Goal: Navigation & Orientation: Go to known website

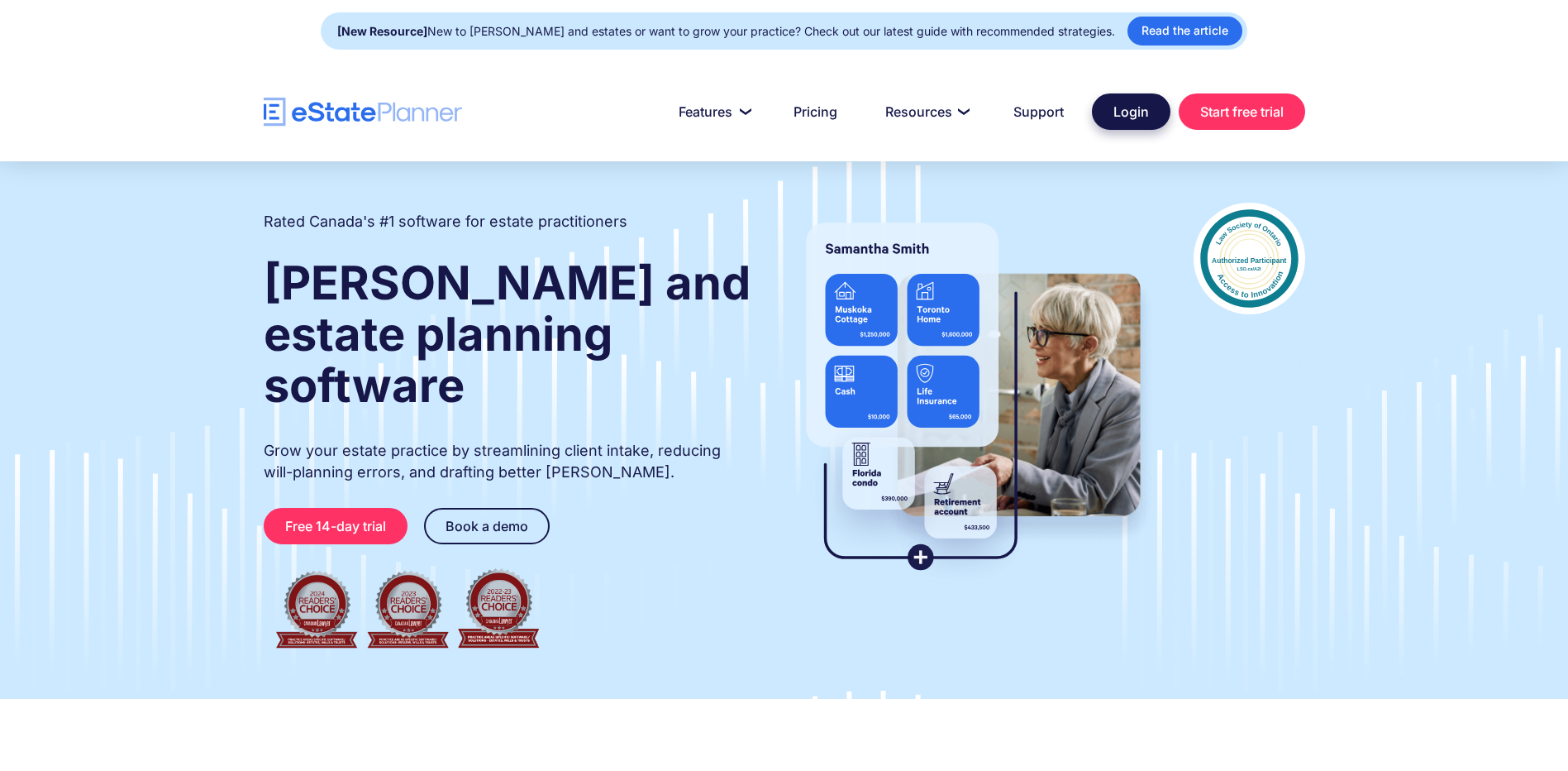
click at [1115, 107] on link "Login" at bounding box center [1131, 111] width 78 height 36
click at [1128, 120] on link "Login" at bounding box center [1131, 111] width 78 height 36
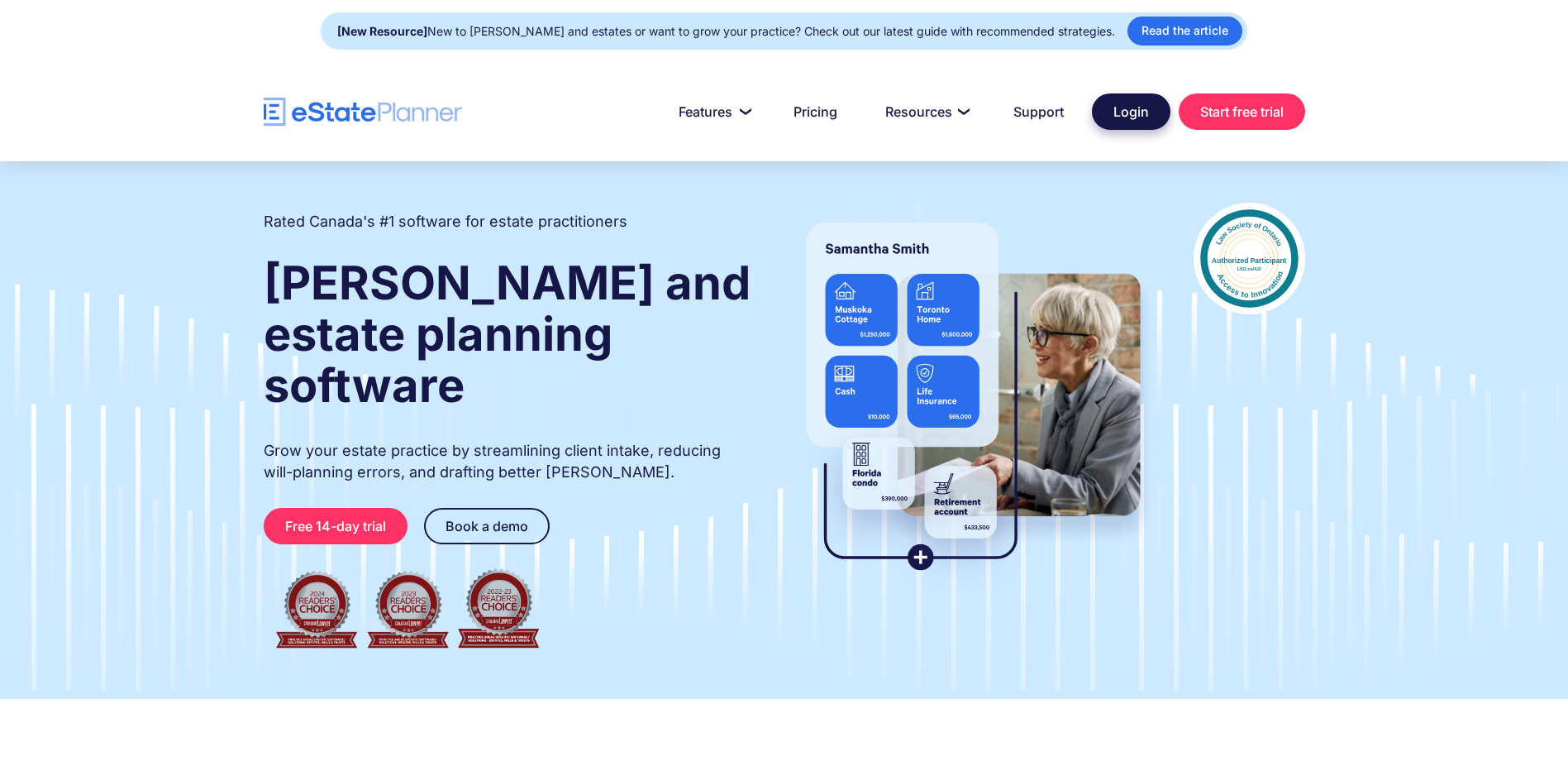
click at [1131, 105] on link "Login" at bounding box center [1131, 111] width 78 height 36
